Goal: Task Accomplishment & Management: Manage account settings

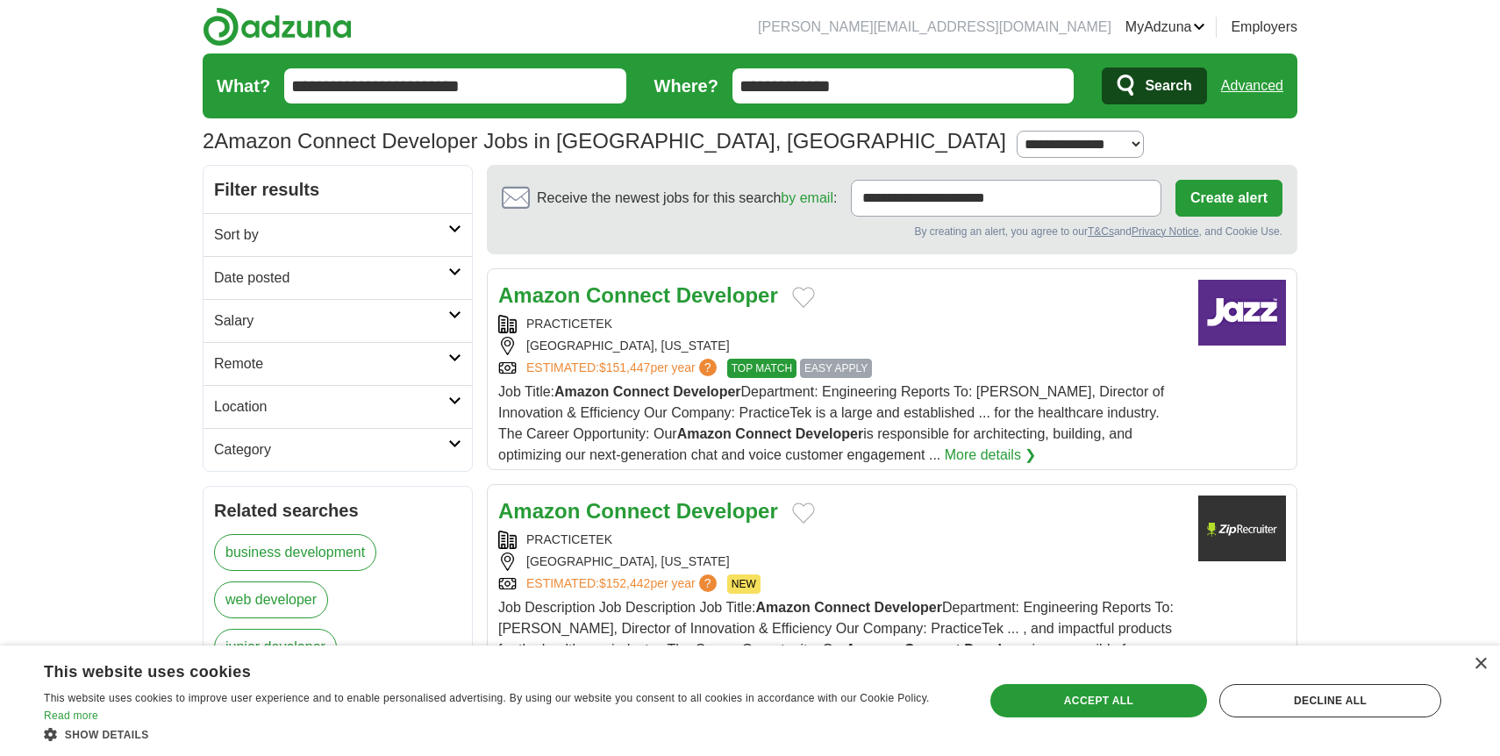
click at [1130, 29] on link "MyAdzuna" at bounding box center [1166, 27] width 81 height 21
click at [0, 0] on link "Logout" at bounding box center [0, 0] width 0 height 0
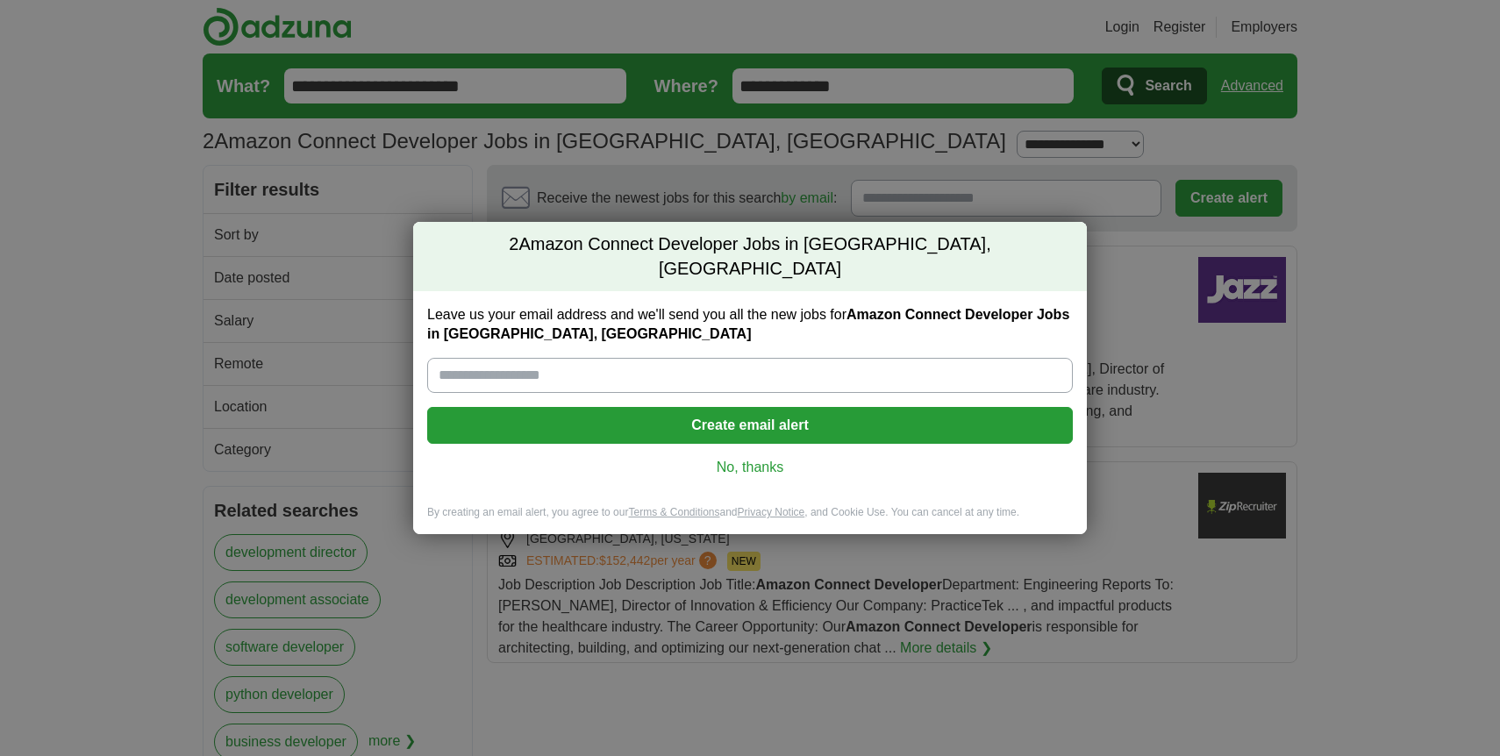
click at [739, 459] on link "No, thanks" at bounding box center [750, 467] width 618 height 19
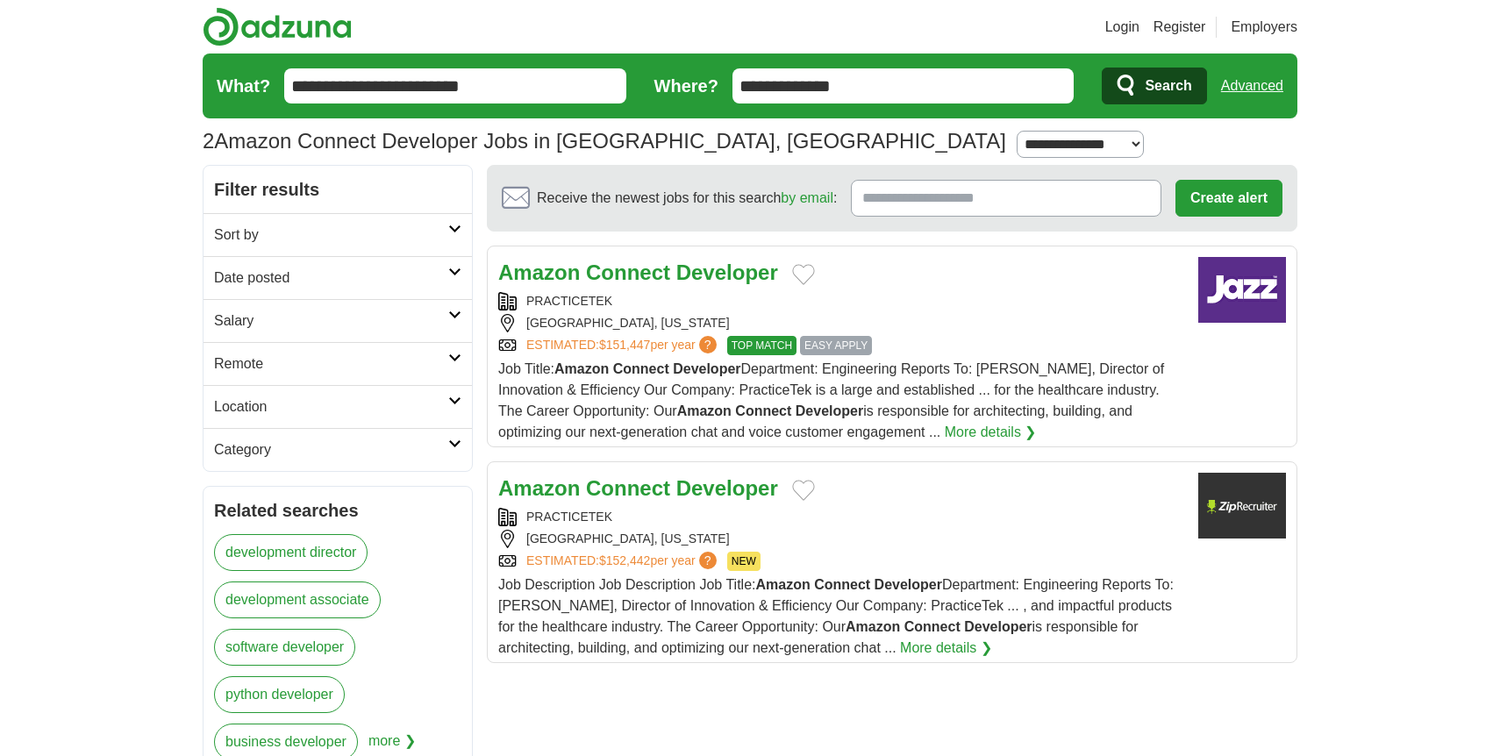
click at [587, 268] on strong "Connect" at bounding box center [628, 273] width 84 height 24
